Goal: Transaction & Acquisition: Purchase product/service

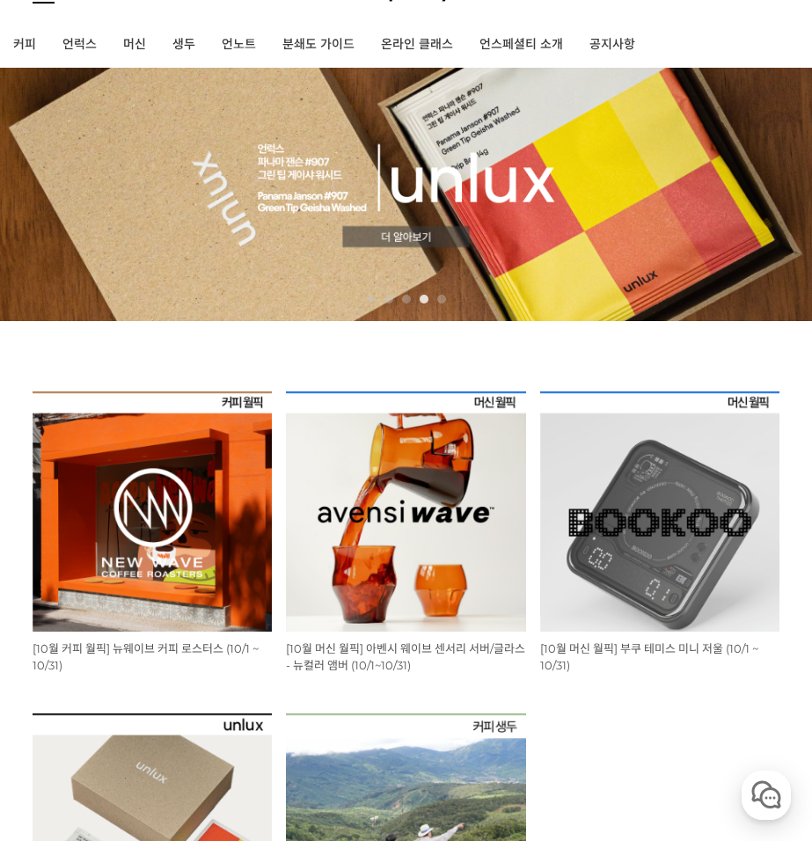
scroll to position [26, 0]
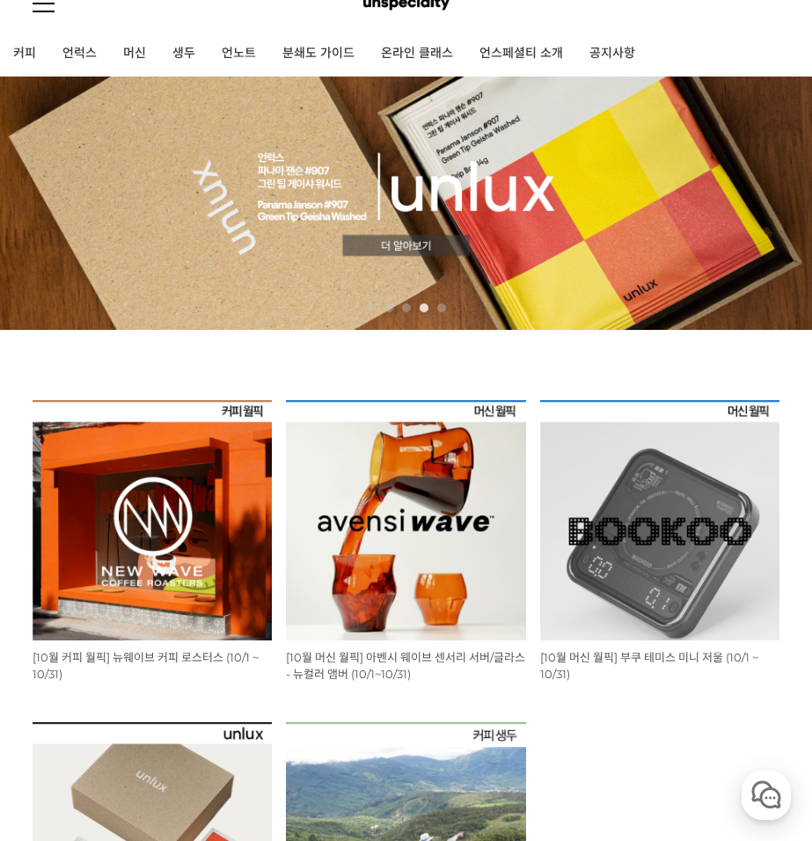
click at [135, 475] on img at bounding box center [152, 519] width 239 height 239
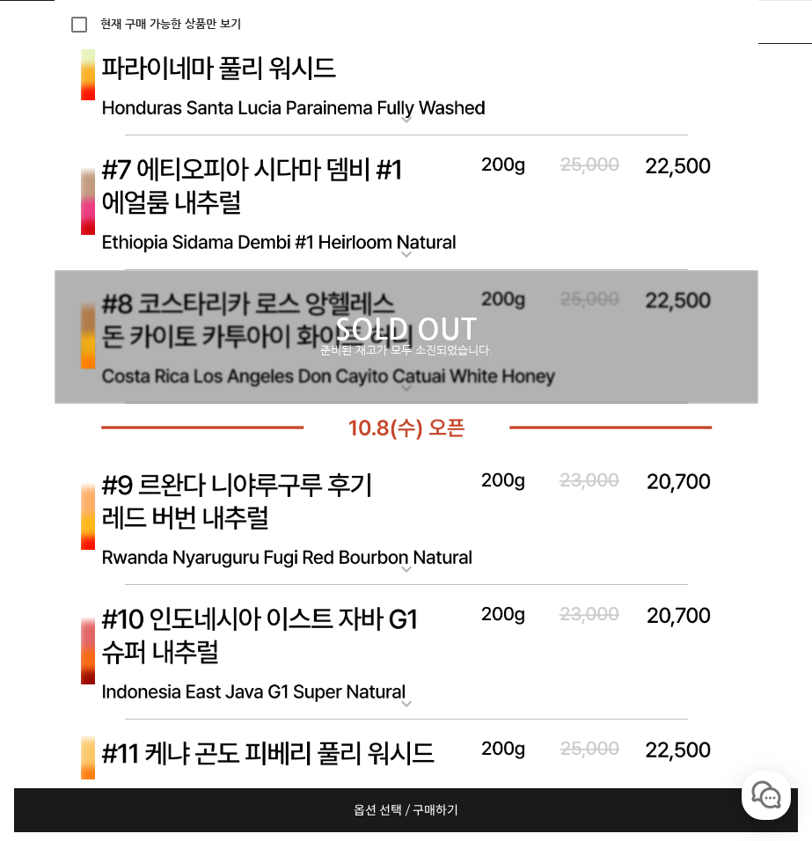
scroll to position [6445, 0]
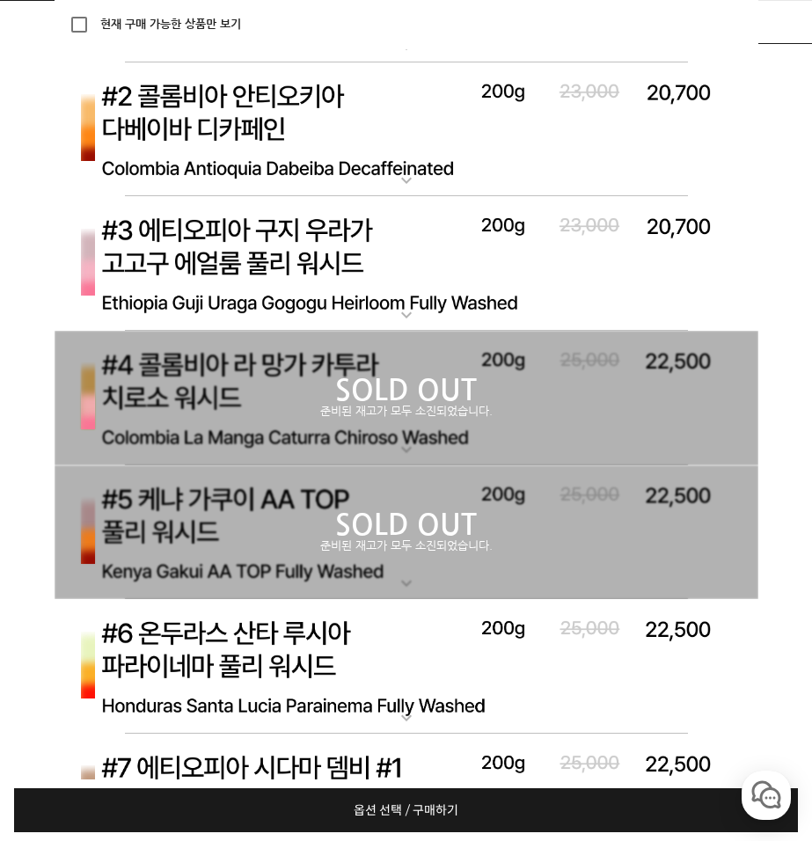
scroll to position [8380, 0]
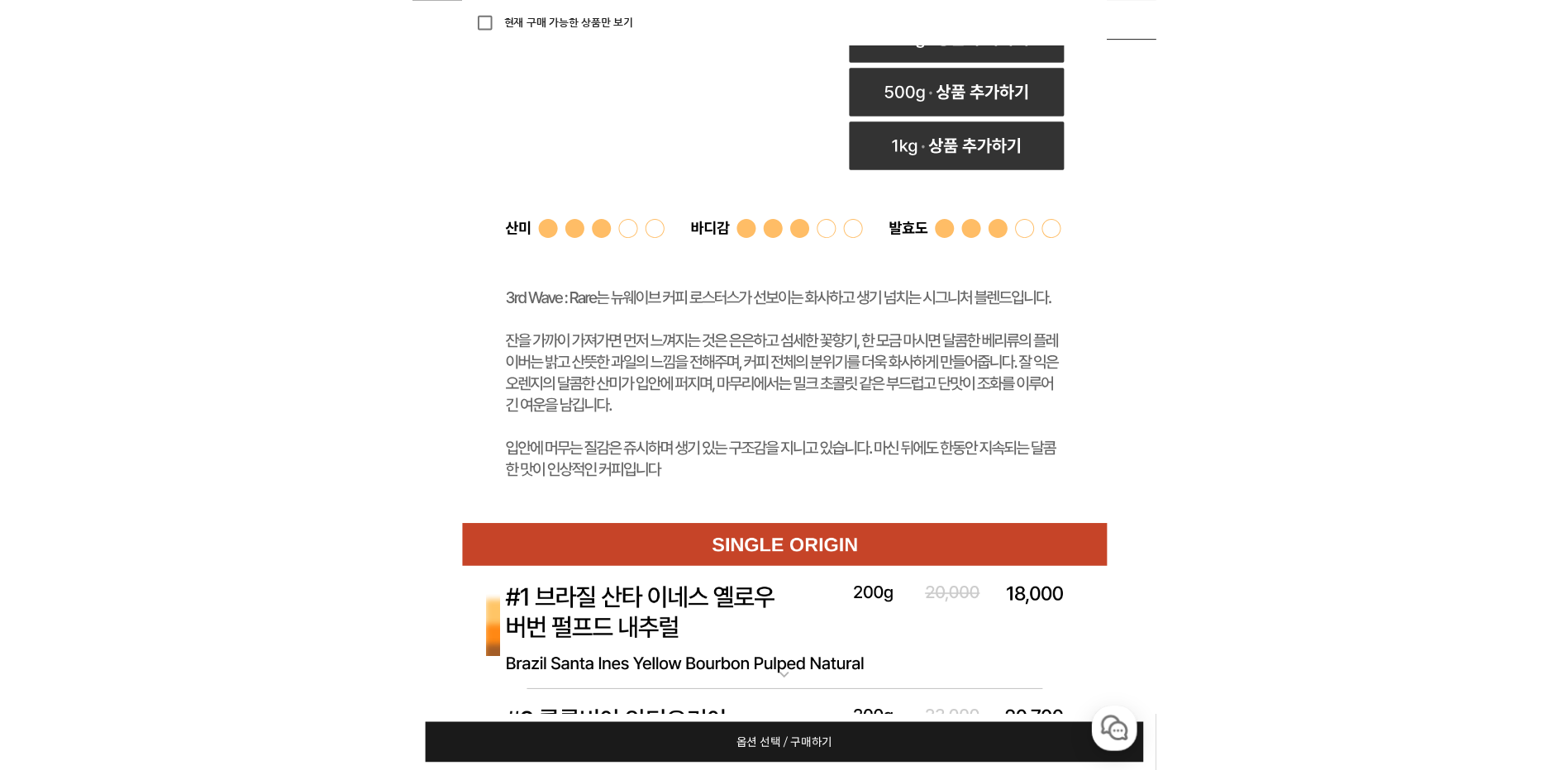
scroll to position [8117, 0]
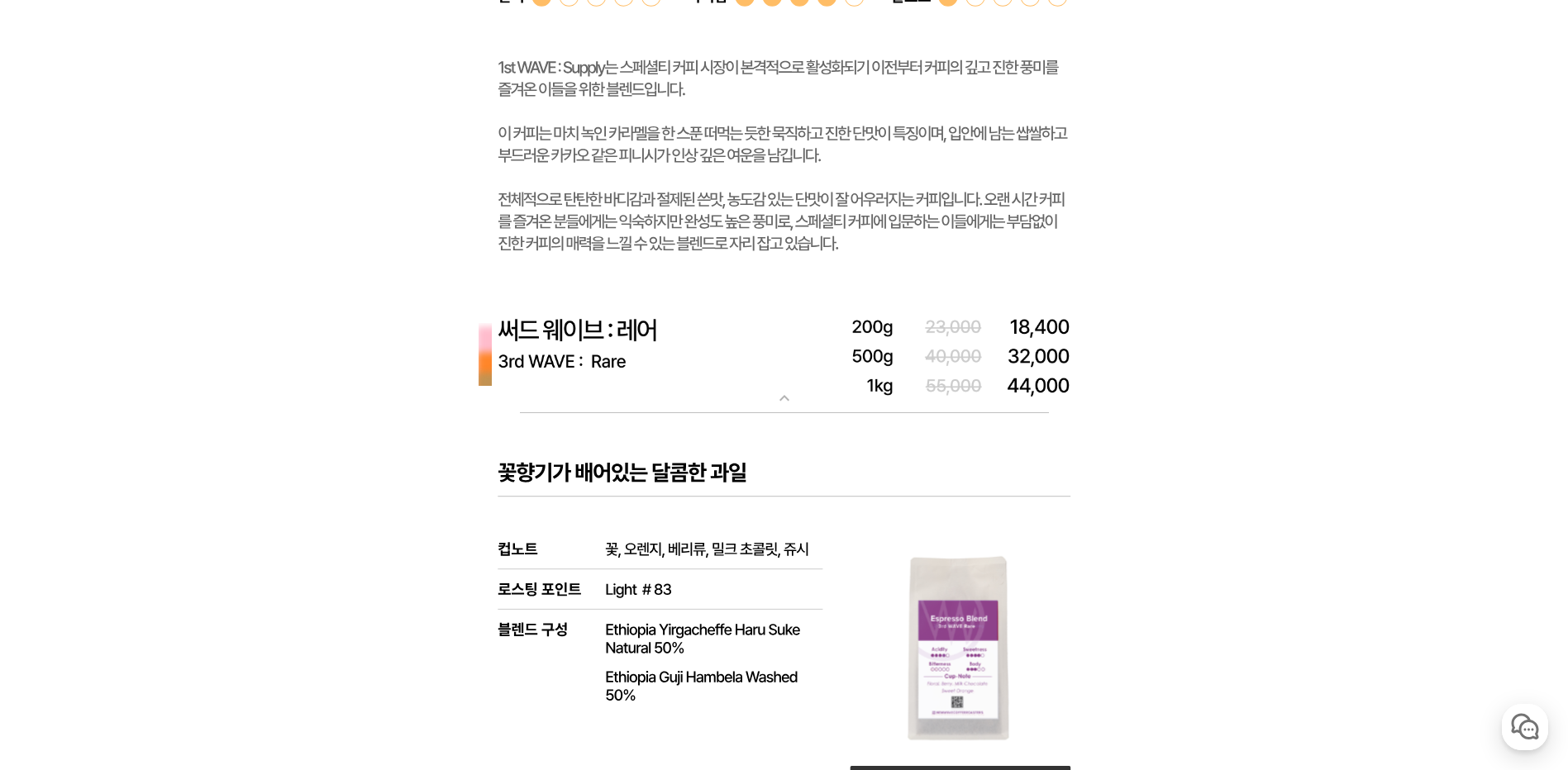
scroll to position [0, 0]
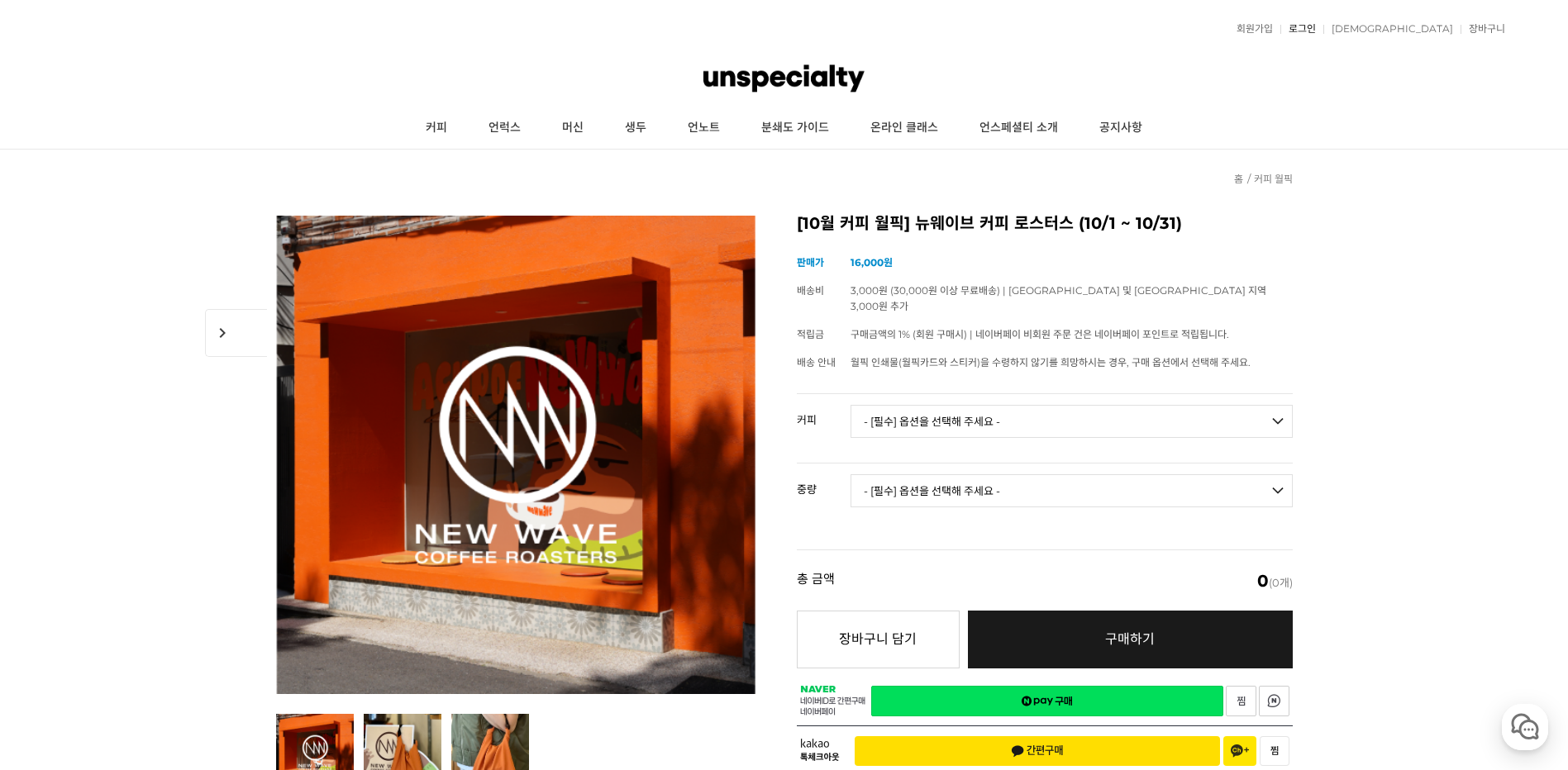
click at [762, 28] on link "로그인" at bounding box center [1298, 29] width 36 height 10
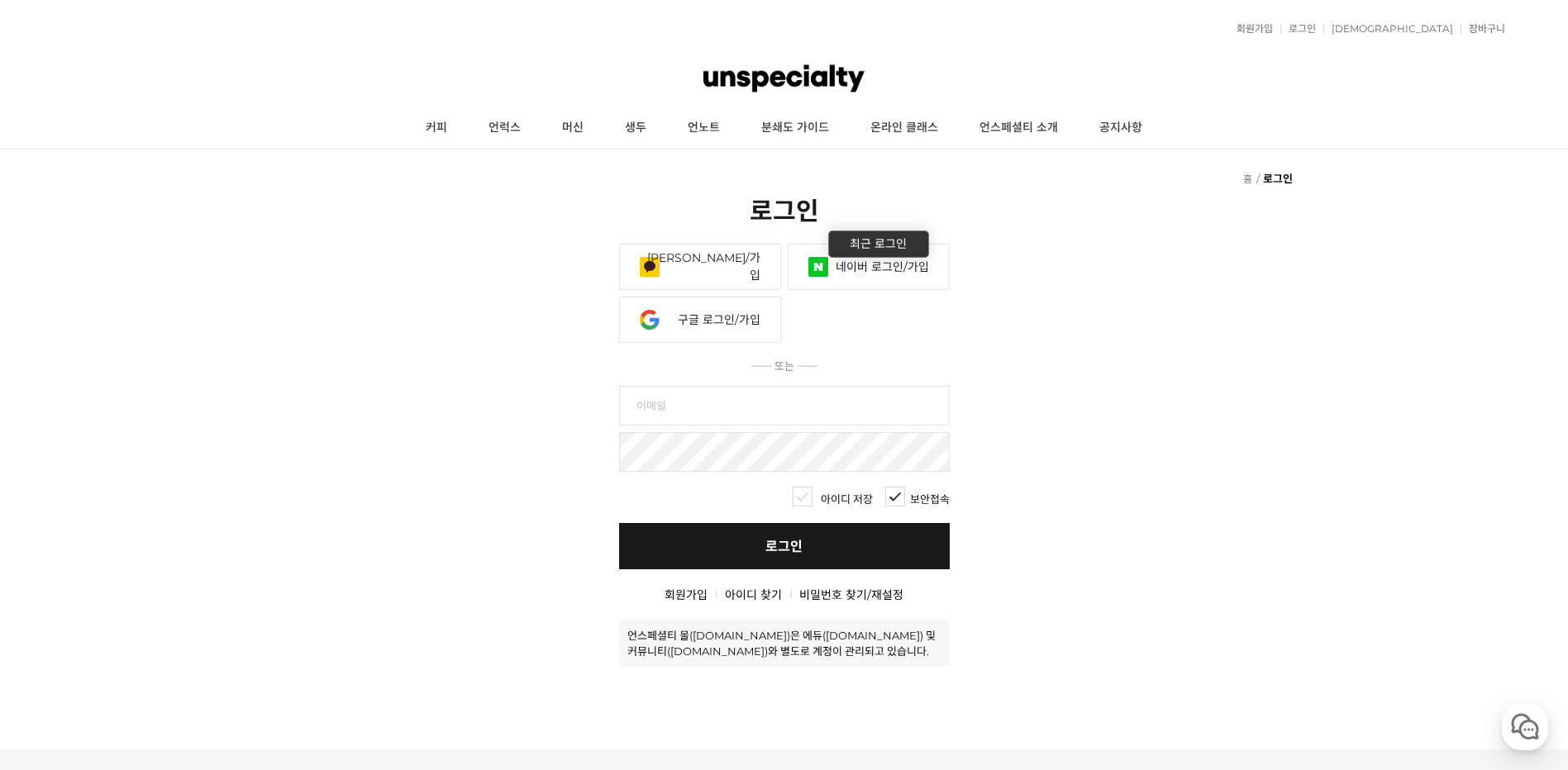
click at [840, 271] on link "네이버 로그인/가입" at bounding box center [868, 267] width 162 height 46
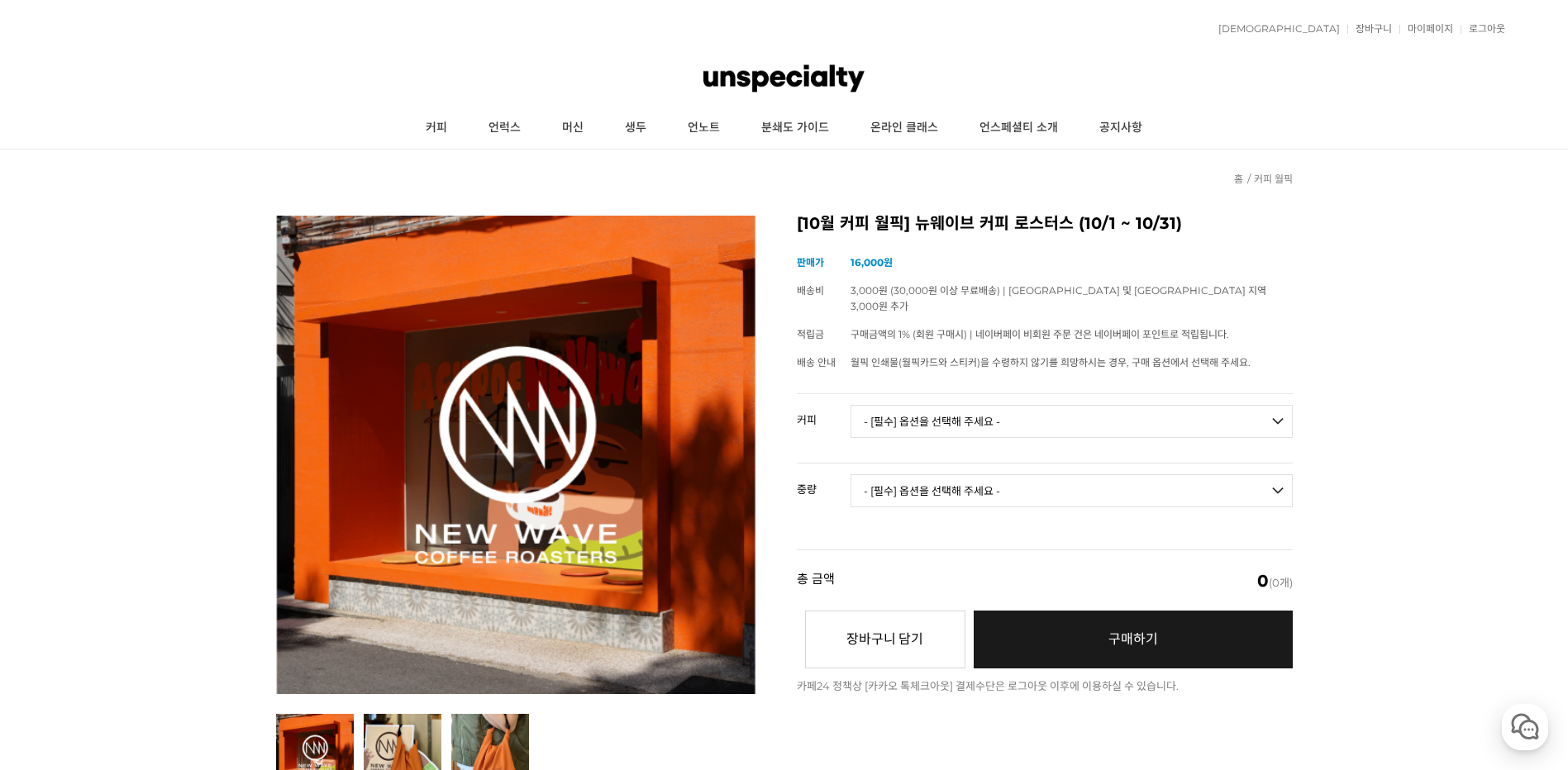
click at [931, 423] on td "- [필수] 옵션을 선택해 주세요 - ------------------- 언스페셜티 분쇄도 가이드 종이 받기 (주문 1건당 최대 1개 제공) …" at bounding box center [1071, 428] width 442 height 69
click at [1028, 405] on select "- [필수] 옵션을 선택해 주세요 - ------------------- 언스페셜티 분쇄도 가이드 종이 받기 (주문 1건당 최대 1개 제공) …" at bounding box center [1071, 421] width 442 height 33
select select "써드 웨이브 : 레어 (하우스 블렌드)"
click at [850, 405] on select "- [필수] 옵션을 선택해 주세요 - ------------------- 언스페셜티 분쇄도 가이드 종이 받기 (주문 1건당 최대 1개 제공) …" at bounding box center [1071, 421] width 442 height 33
click at [961, 474] on select "- [필수] 옵션을 선택해 주세요 - ------------------- 200g 500g 1kg" at bounding box center [1071, 490] width 442 height 33
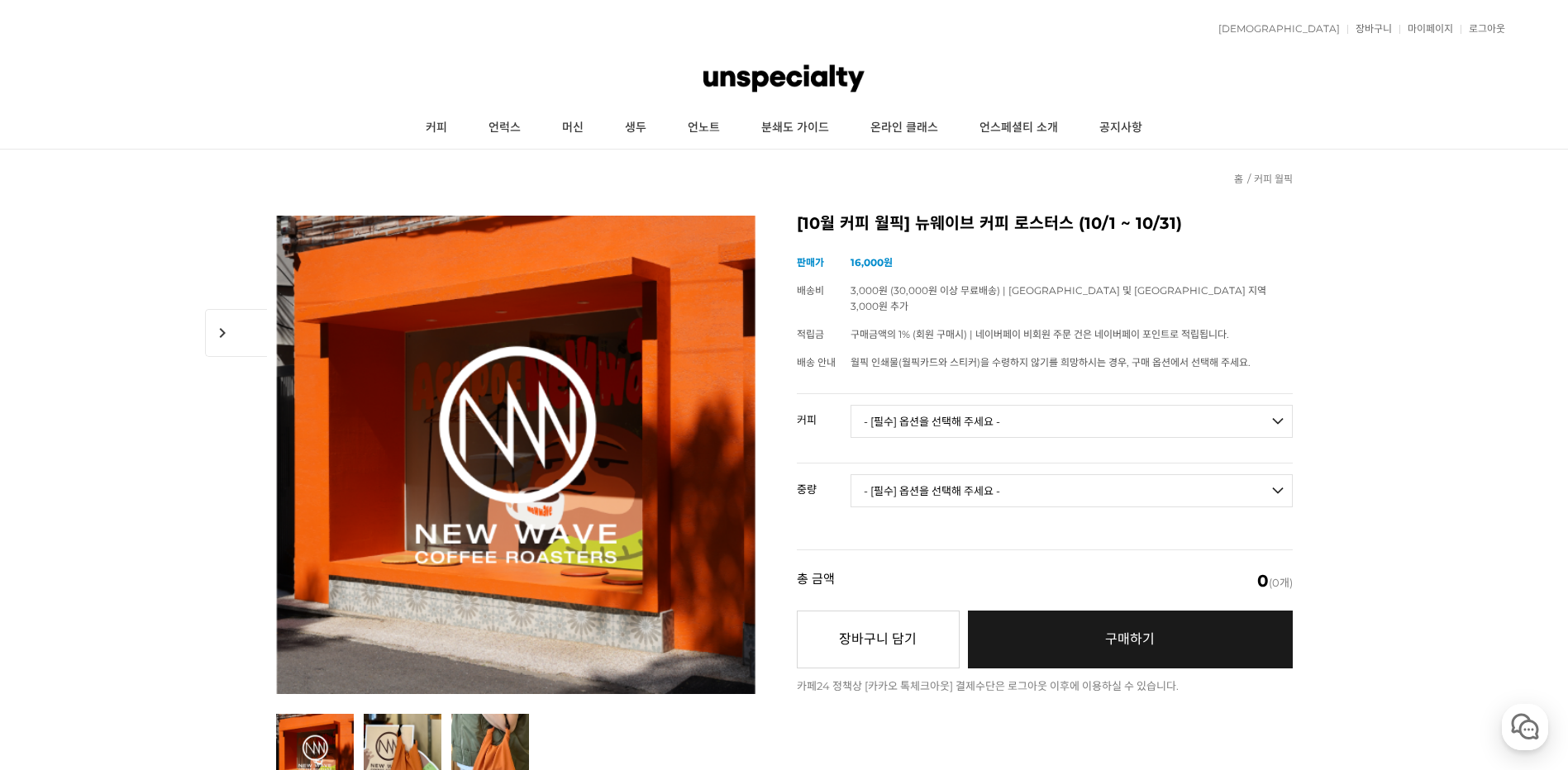
select select "1kg"
click at [850, 474] on select "- [필수] 옵션을 선택해 주세요 - ------------------- 200g 500g 1kg" at bounding box center [1071, 490] width 442 height 33
select select "*"
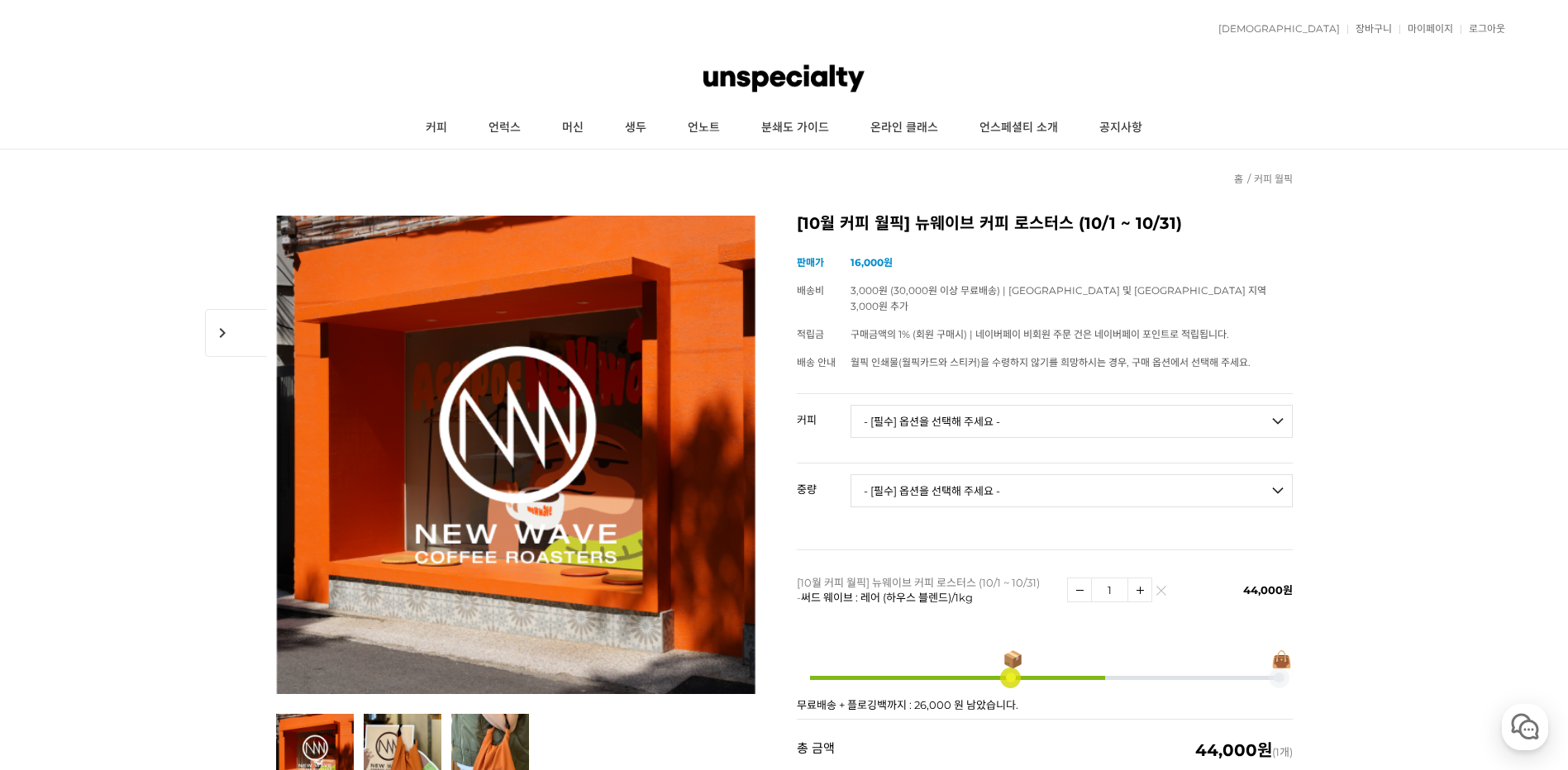
drag, startPoint x: 1387, startPoint y: 475, endPoint x: 1332, endPoint y: 450, distance: 60.4
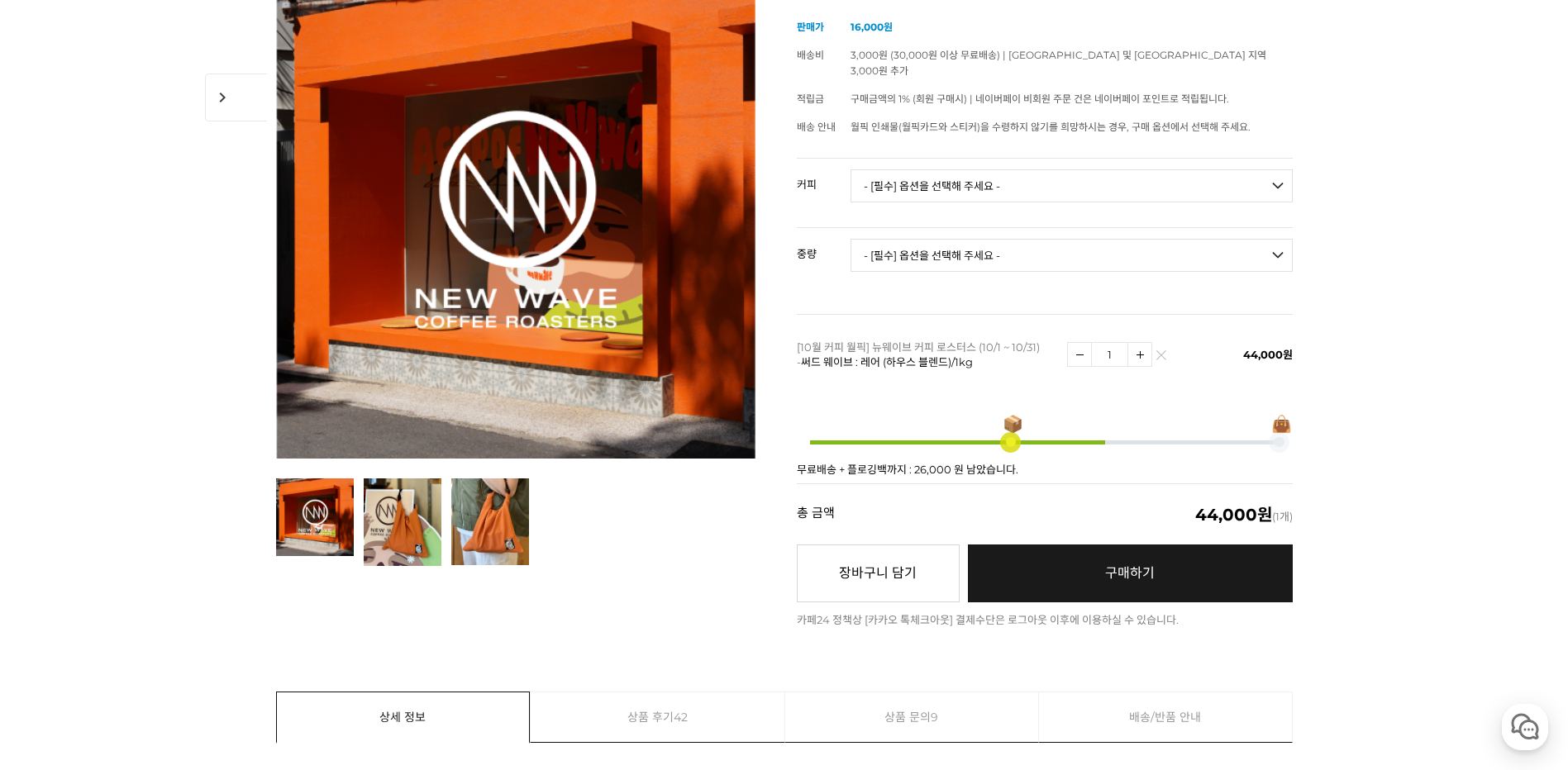
scroll to position [248, 0]
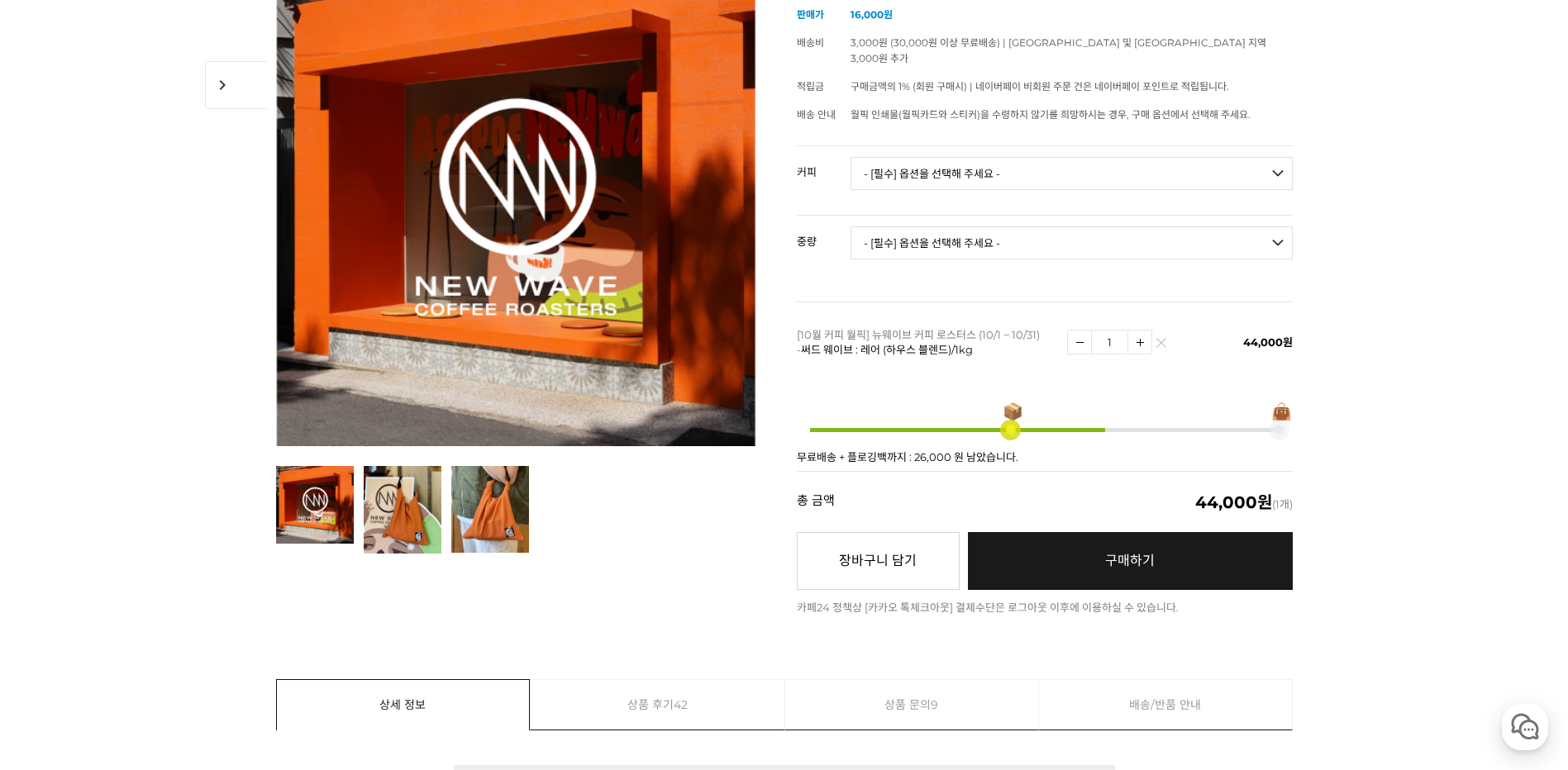
click at [1086, 538] on link "구매하기 예약주문 REGULAR DELIVERY" at bounding box center [1130, 562] width 325 height 58
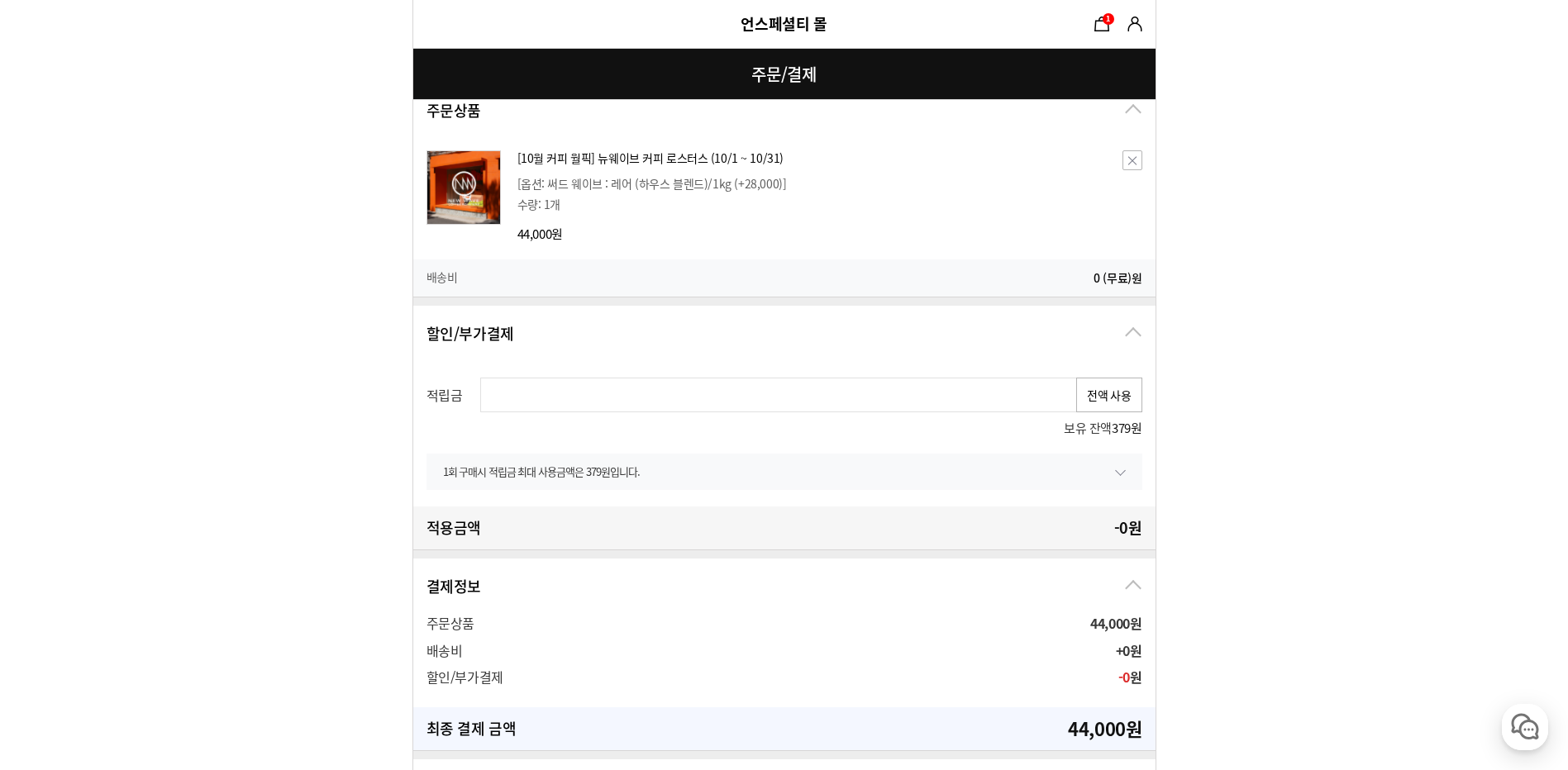
scroll to position [331, 0]
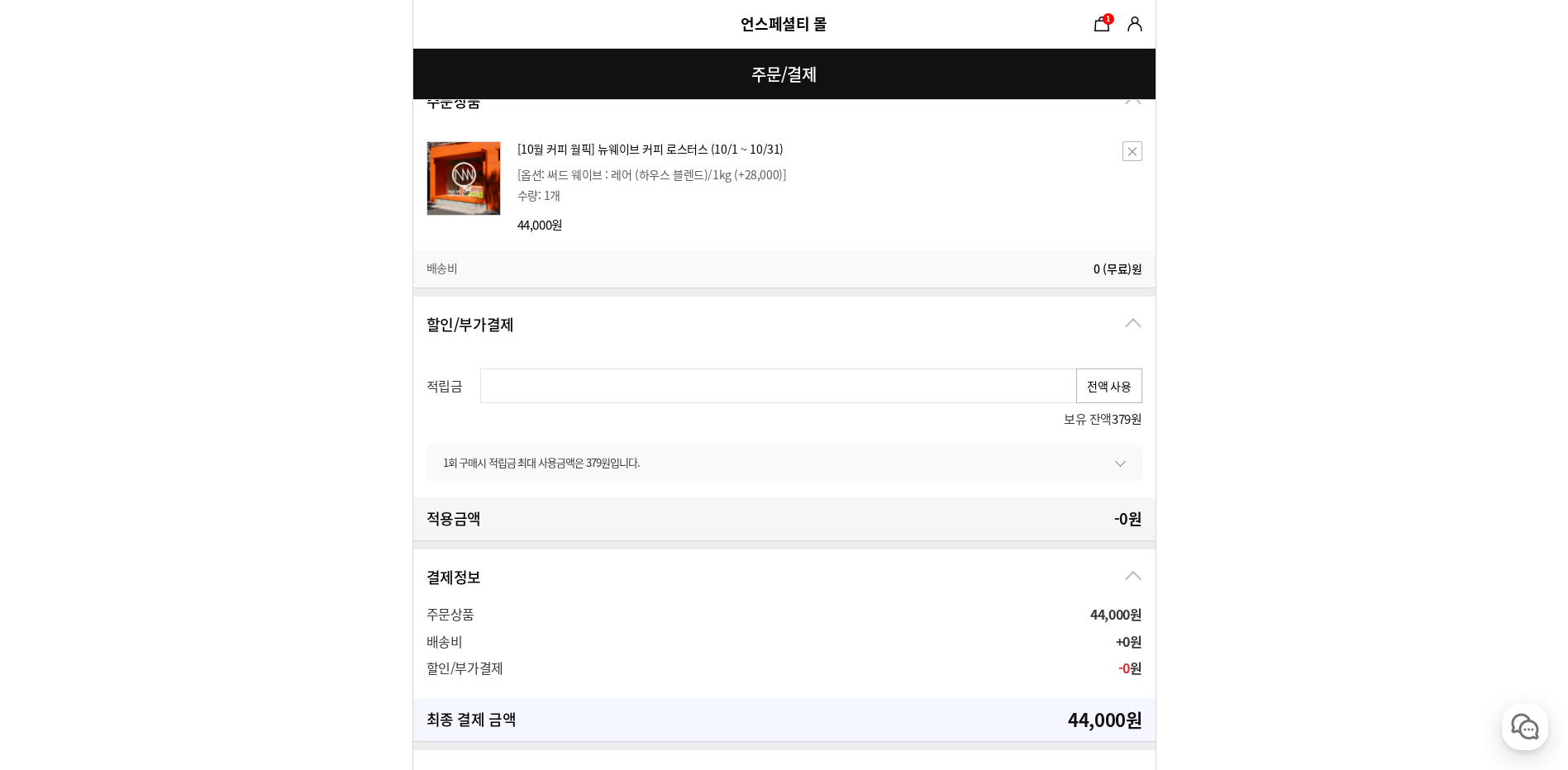
click at [1103, 377] on button "전액 사용" at bounding box center [1109, 385] width 66 height 35
type input "379"
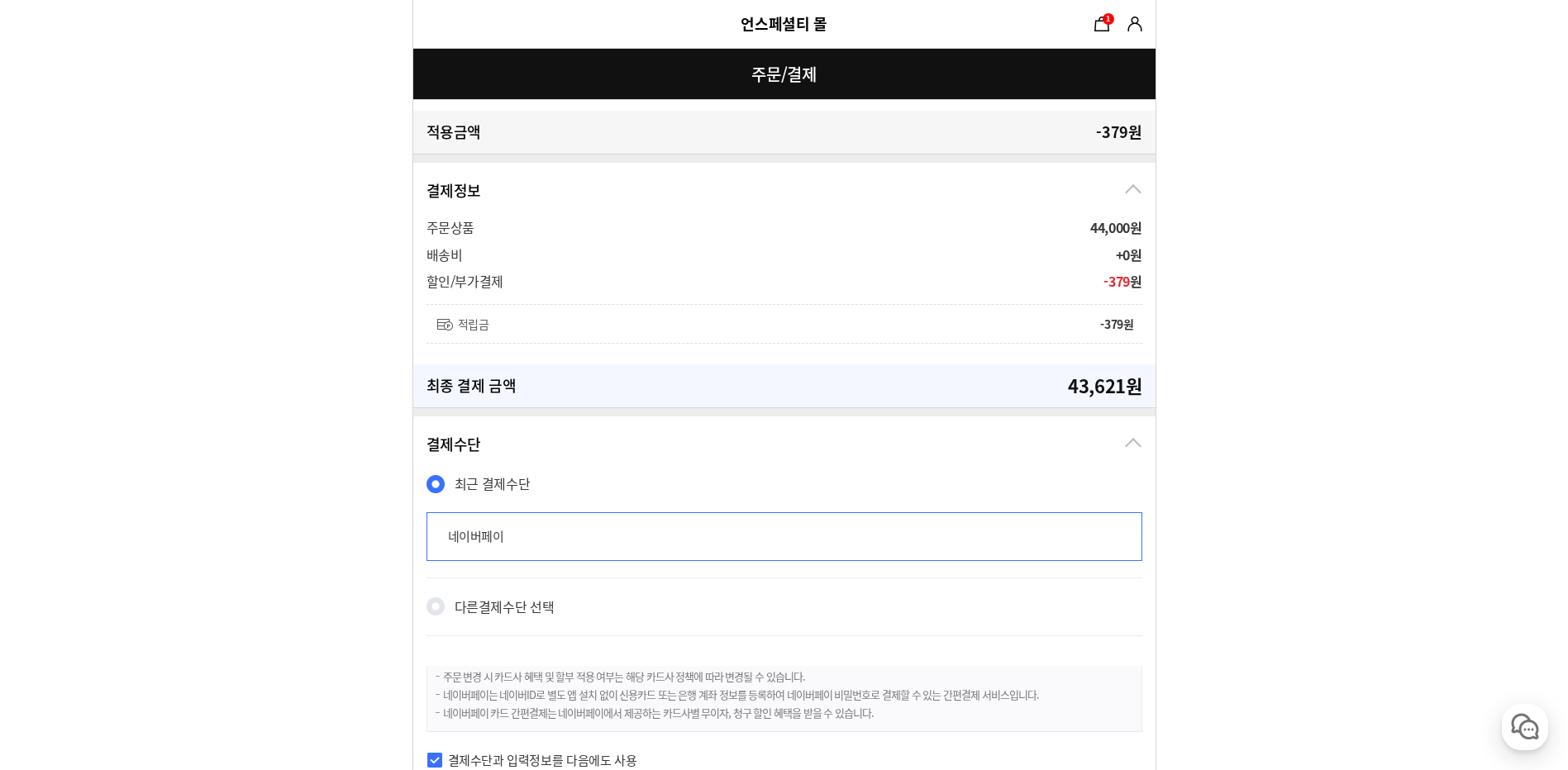
scroll to position [972, 0]
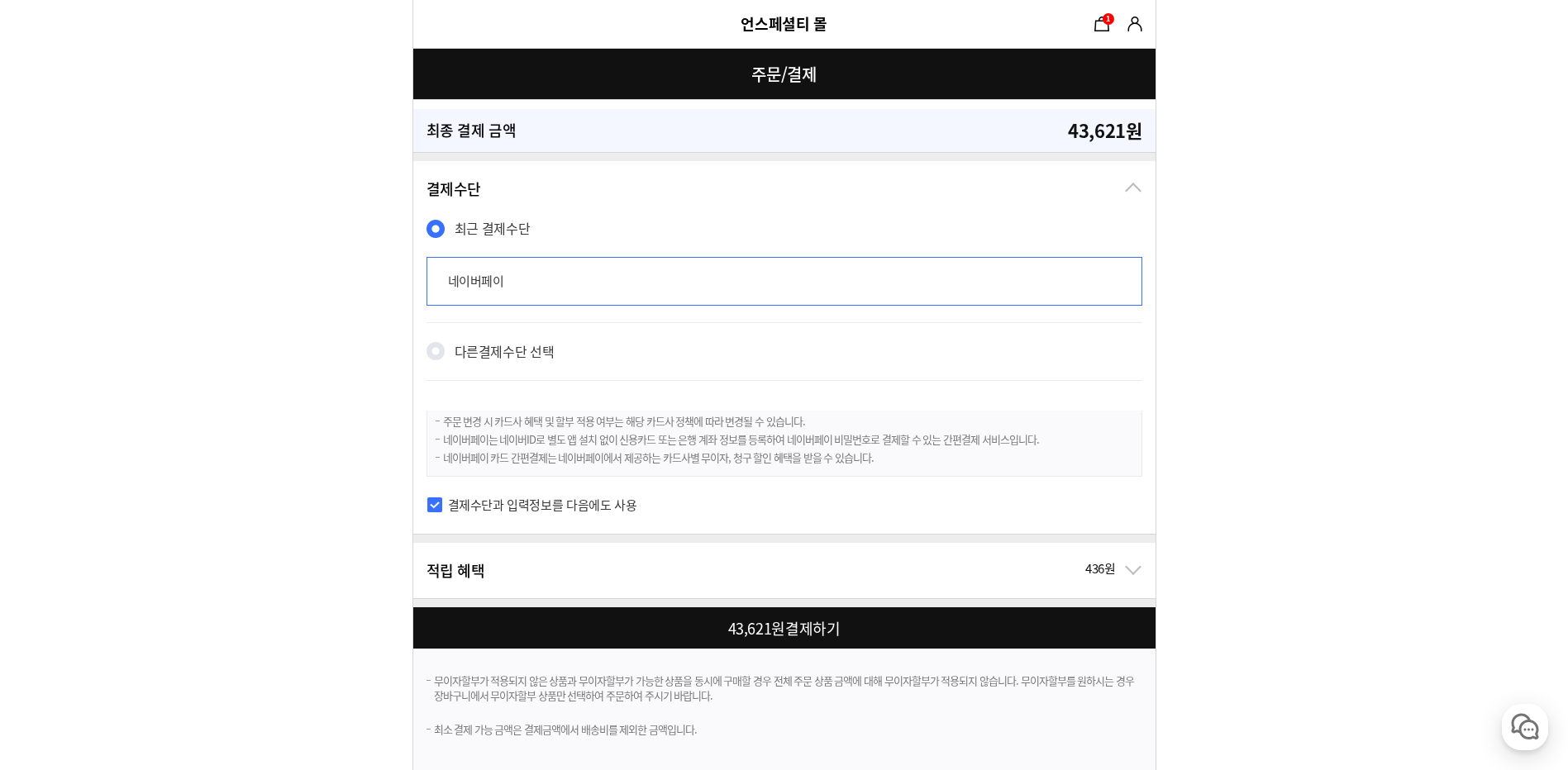
click at [646, 639] on div at bounding box center [787, 628] width 749 height 41
checkbox input "true"
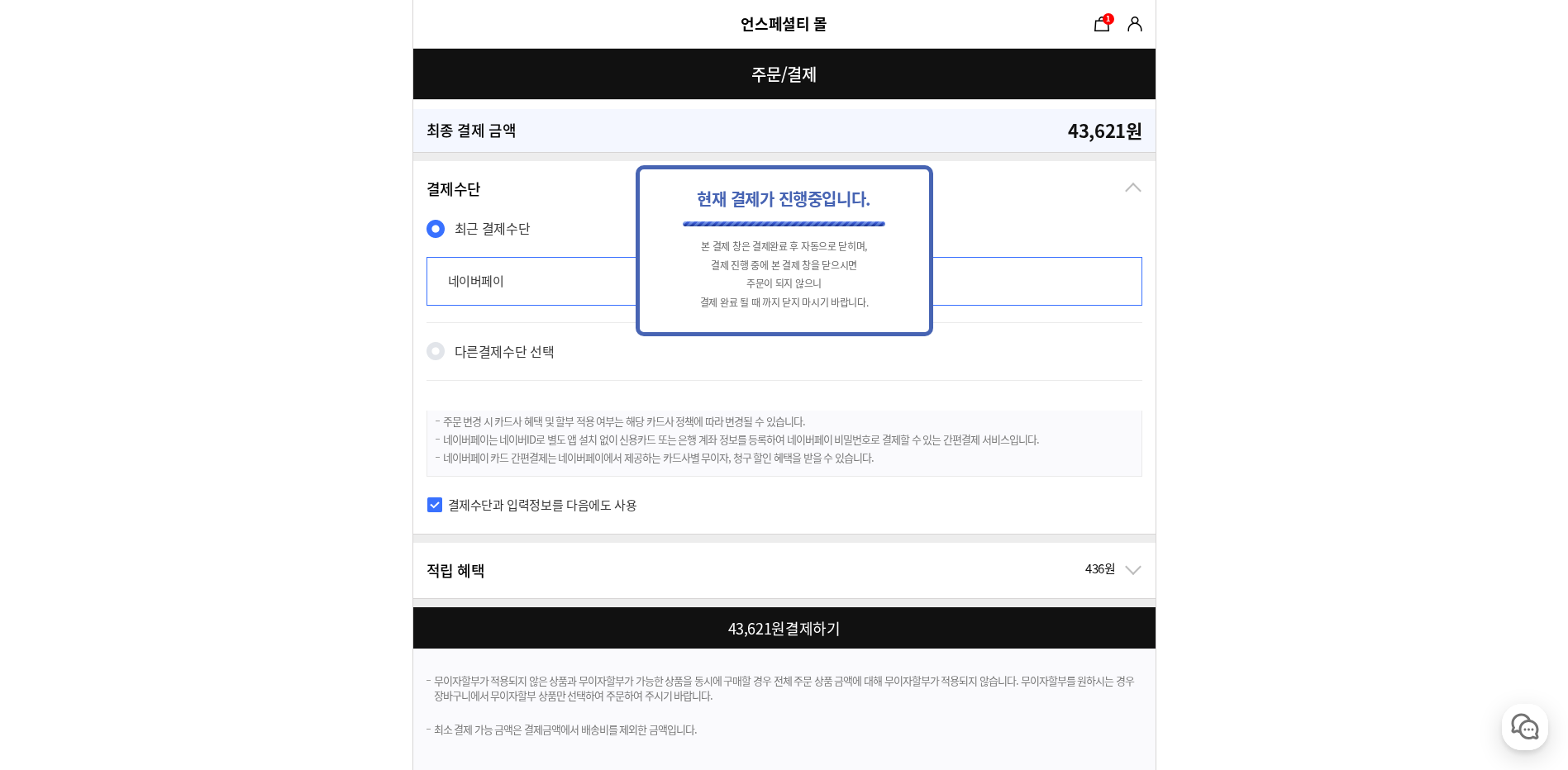
scroll to position [0, 0]
